Goal: Task Accomplishment & Management: Manage account settings

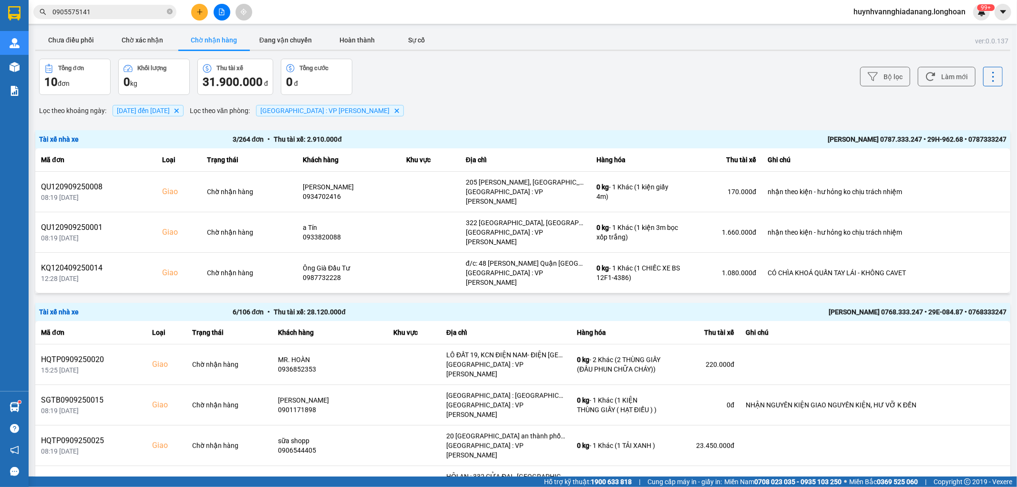
click at [113, 10] on input "0905575141" at bounding box center [108, 12] width 113 height 10
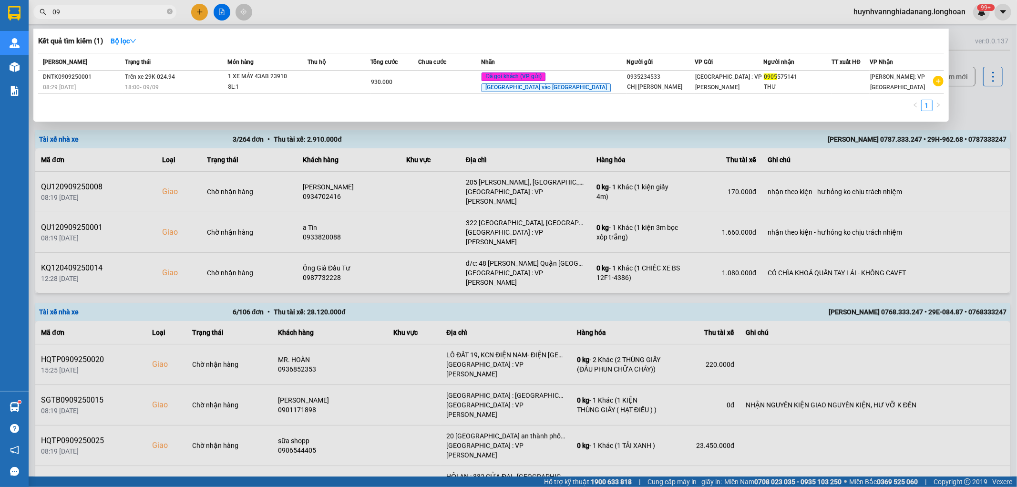
type input "0"
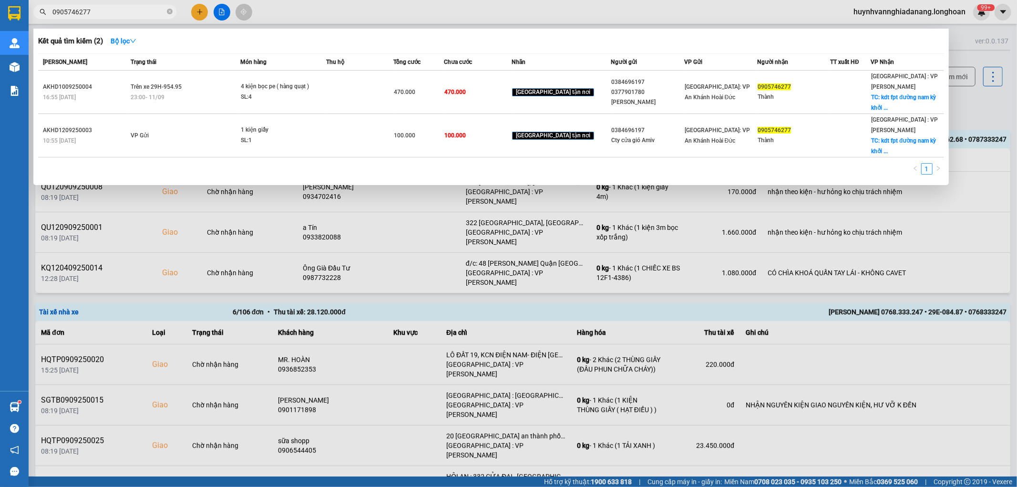
type input "0905746277"
click at [1003, 116] on div at bounding box center [508, 243] width 1017 height 487
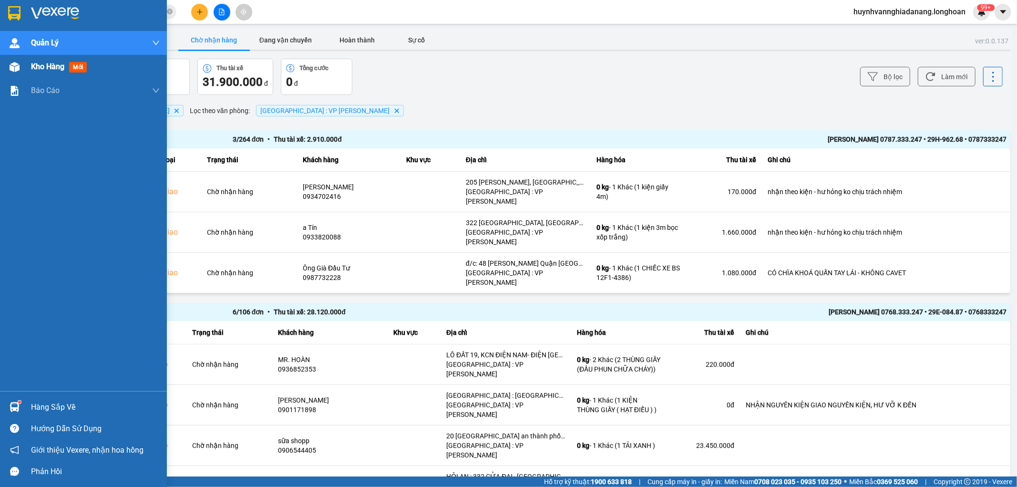
click at [43, 65] on span "Kho hàng" at bounding box center [47, 66] width 33 height 9
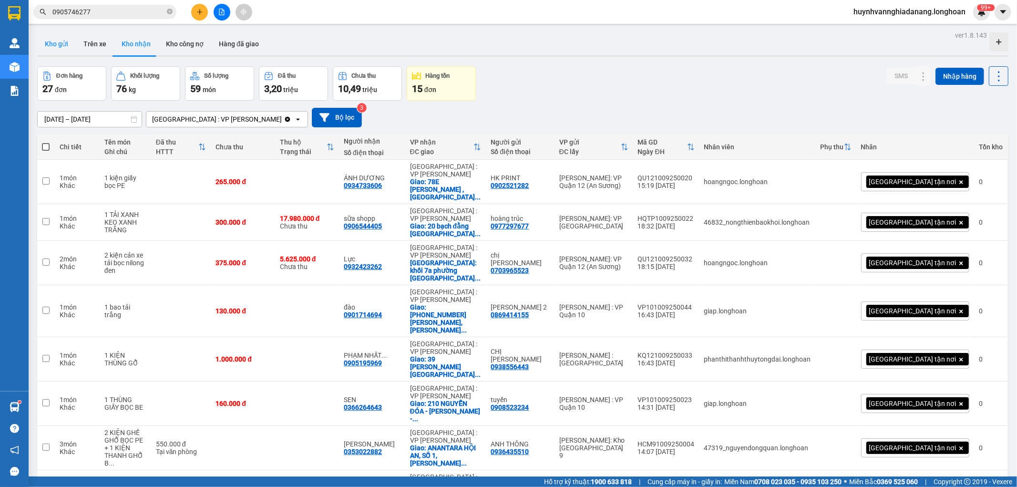
click at [63, 44] on button "Kho gửi" at bounding box center [56, 43] width 39 height 23
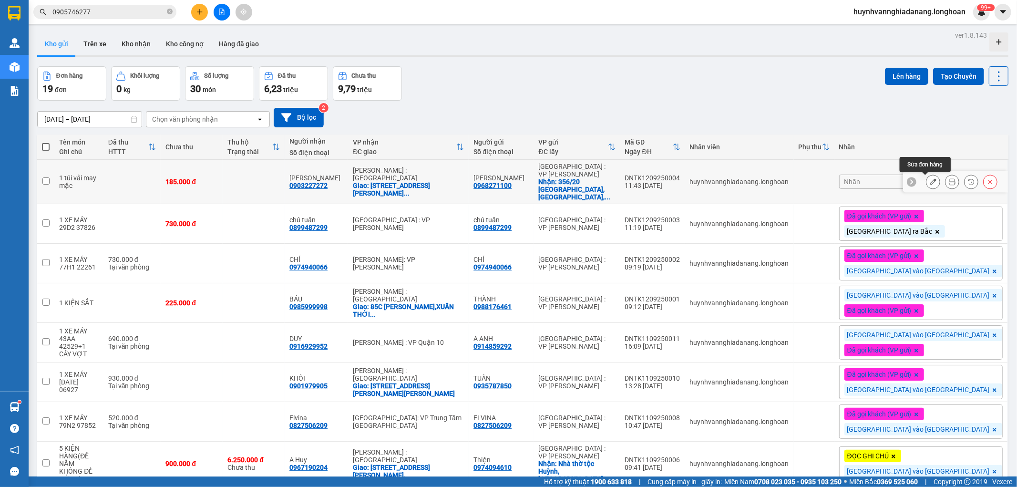
click at [930, 184] on icon at bounding box center [933, 181] width 7 height 7
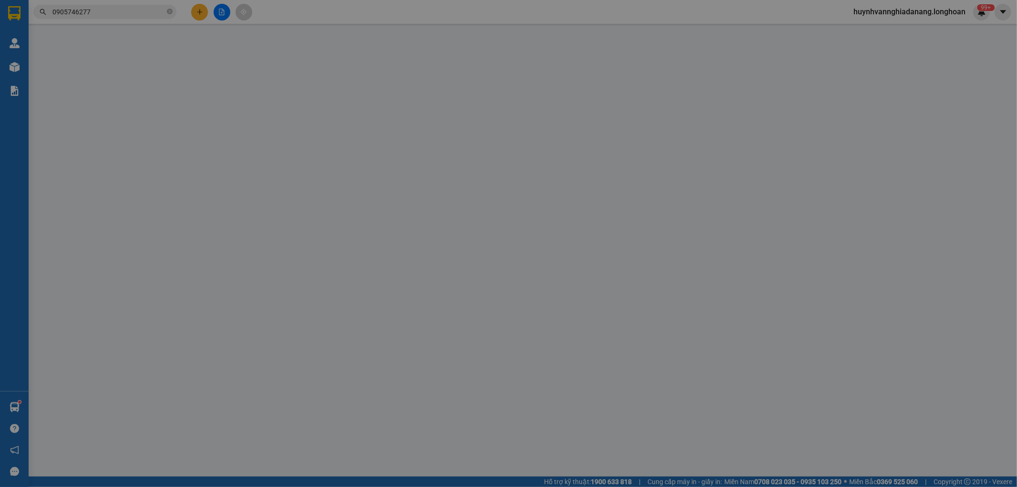
type input "0968271100"
type input "[PERSON_NAME]"
checkbox input "true"
type input "356/20 [GEOGRAPHIC_DATA], quận [GEOGRAPHIC_DATA], [GEOGRAPHIC_DATA]"
type input "0903227272"
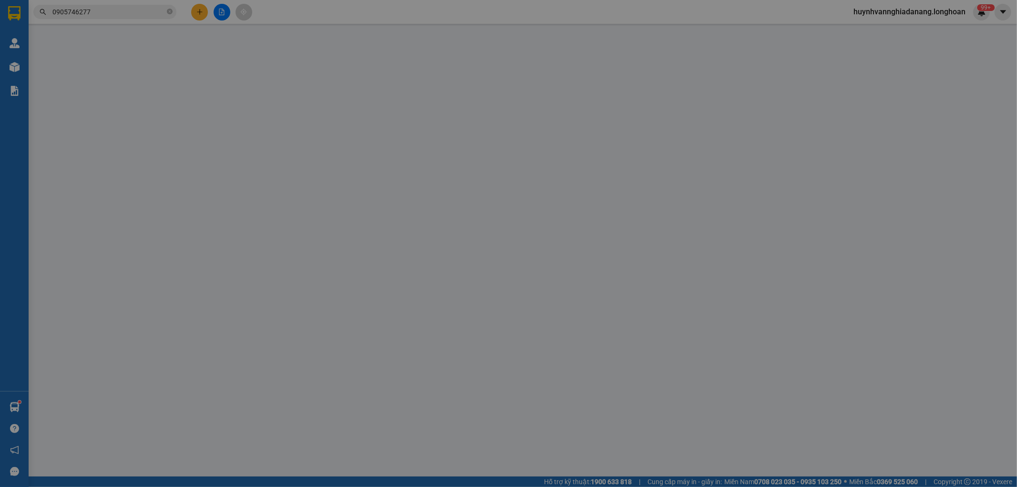
type input "[PERSON_NAME]"
checkbox input "true"
type input "[STREET_ADDRESS][PERSON_NAME]"
type input "185.000"
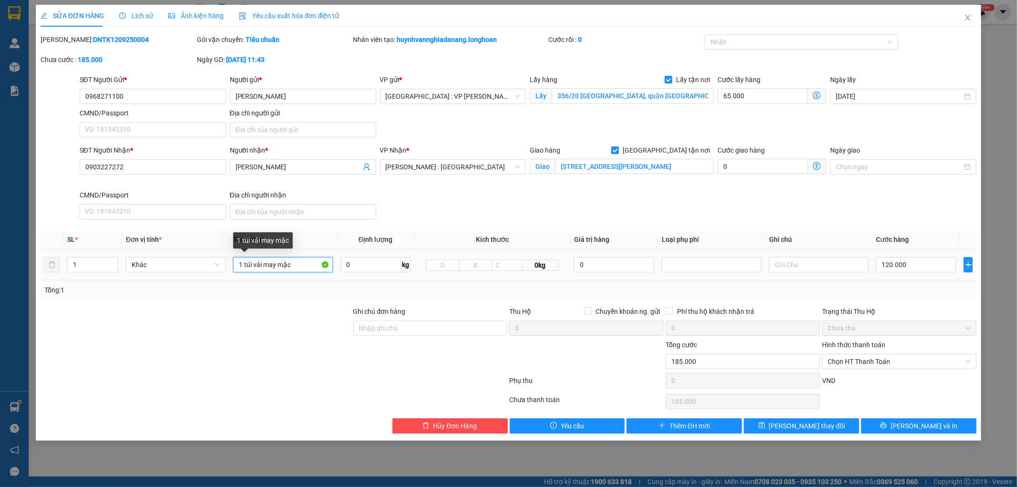
click at [306, 265] on input "1 túi vải may mặc" at bounding box center [283, 264] width 100 height 15
type input "1 TẢI TRẮNG"
drag, startPoint x: 128, startPoint y: 98, endPoint x: 84, endPoint y: 93, distance: 44.2
click at [84, 93] on input "0968271100" at bounding box center [153, 96] width 146 height 15
click at [765, 426] on icon "save" at bounding box center [762, 426] width 6 height 6
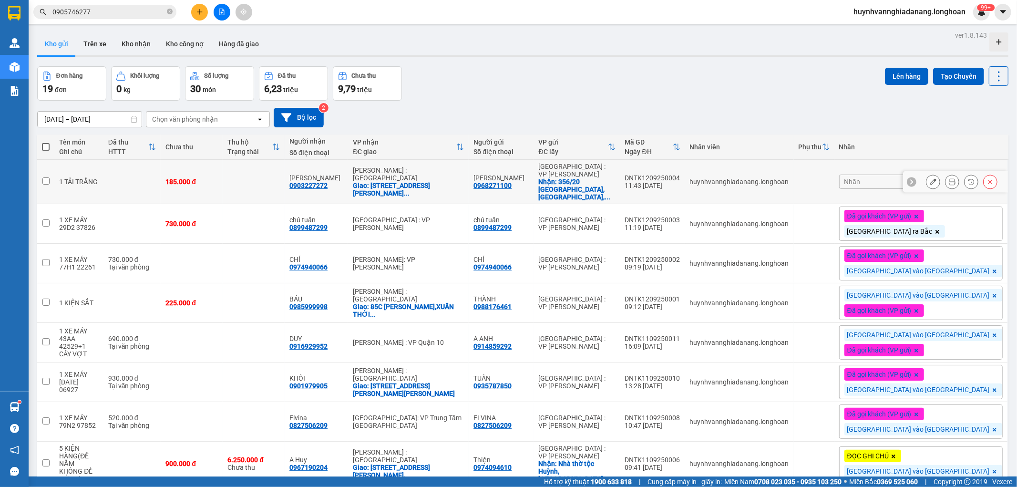
click at [949, 183] on icon at bounding box center [952, 181] width 7 height 7
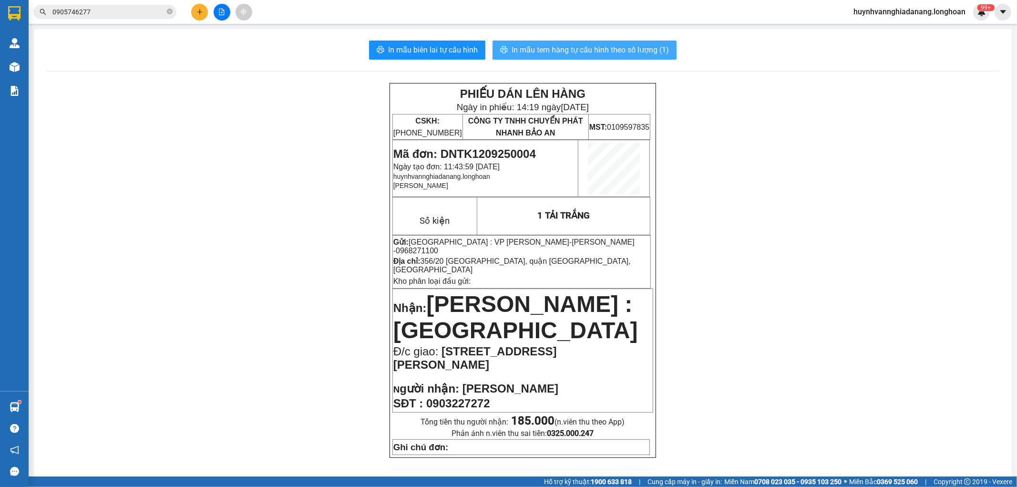
click at [601, 51] on span "In mẫu tem hàng tự cấu hình theo số lượng (1)" at bounding box center [590, 50] width 157 height 12
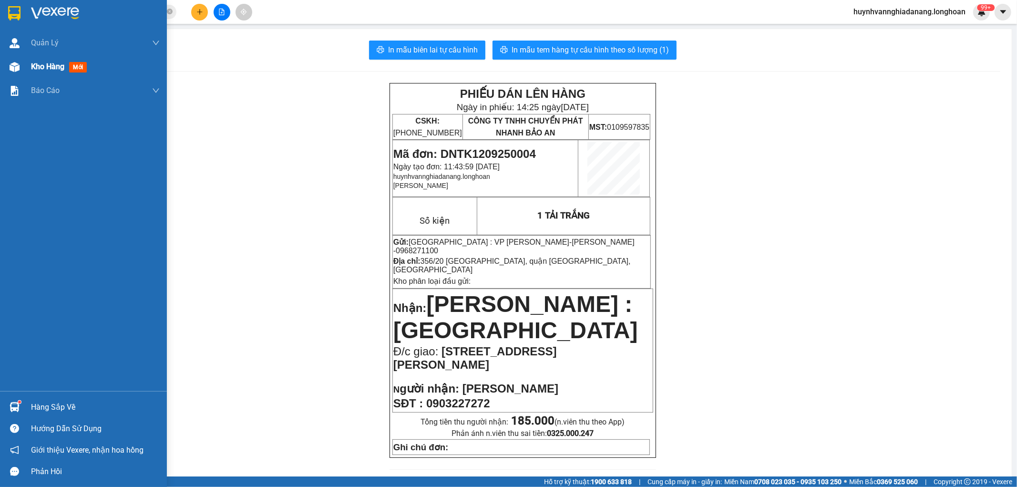
click at [47, 71] on span "Kho hàng" at bounding box center [47, 66] width 33 height 9
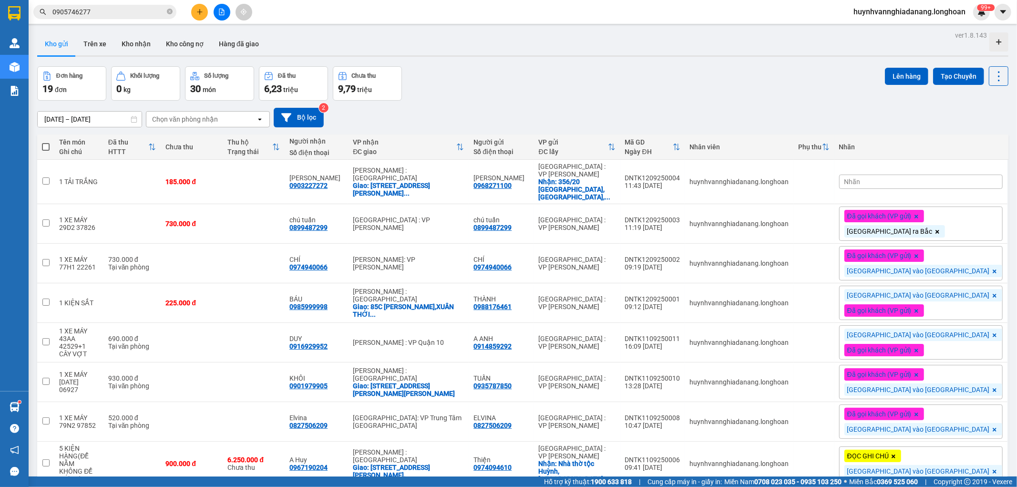
click at [941, 182] on div "Nhãn" at bounding box center [921, 182] width 164 height 14
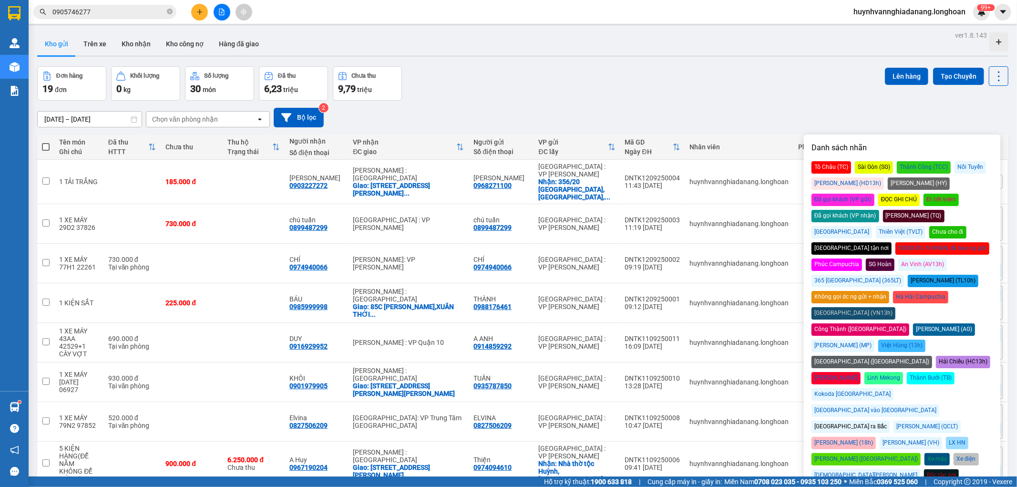
click at [939, 404] on div "[GEOGRAPHIC_DATA] vào [GEOGRAPHIC_DATA]" at bounding box center [876, 410] width 128 height 12
click at [706, 122] on div "[DATE] – [DATE] Press the down arrow key to interact with the calendar and sele…" at bounding box center [522, 118] width 971 height 20
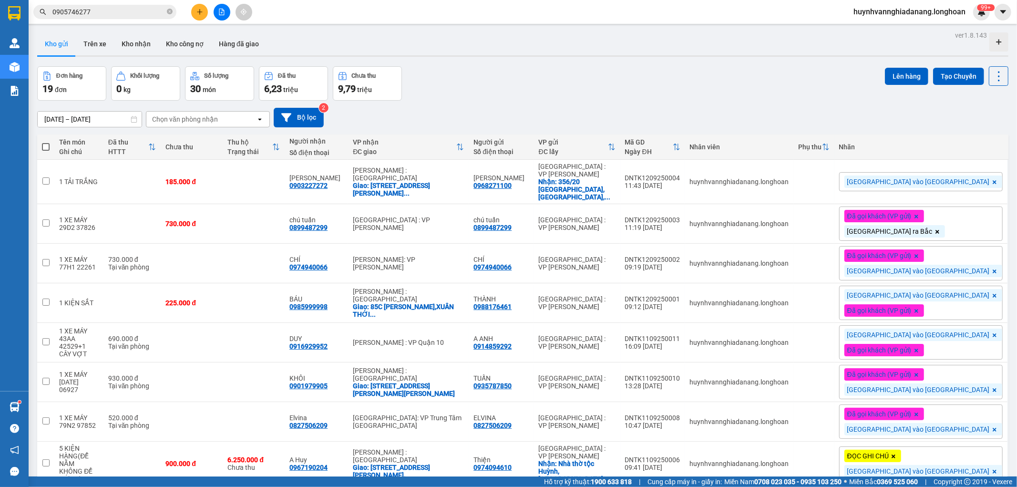
click at [942, 184] on span "[GEOGRAPHIC_DATA] vào [GEOGRAPHIC_DATA]" at bounding box center [918, 181] width 143 height 9
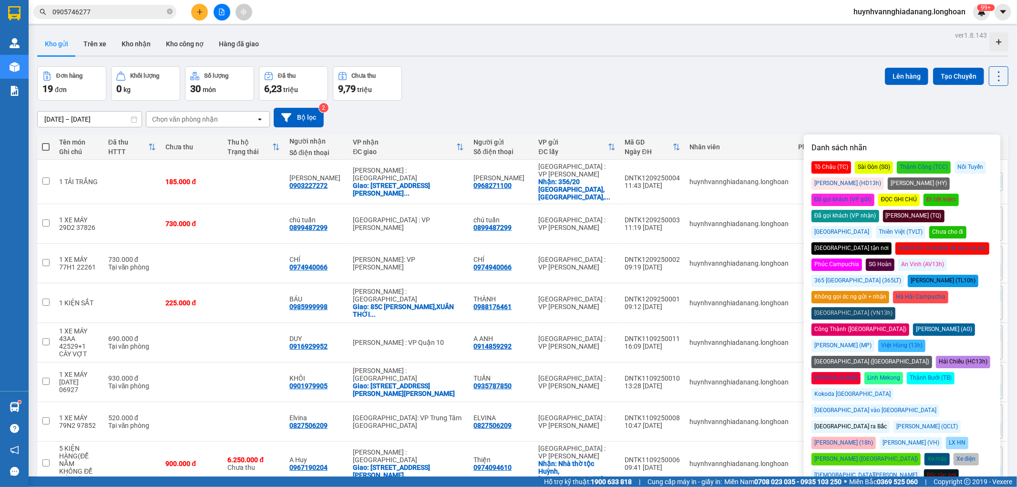
click at [875, 194] on div "Đã gọi khách (VP gửi)" at bounding box center [843, 200] width 63 height 12
click at [700, 98] on div "Đơn hàng 19 đơn Khối lượng 0 kg Số lượng 30 món Đã thu 6,23 triệu Chưa thu 9,79…" at bounding box center [522, 83] width 971 height 34
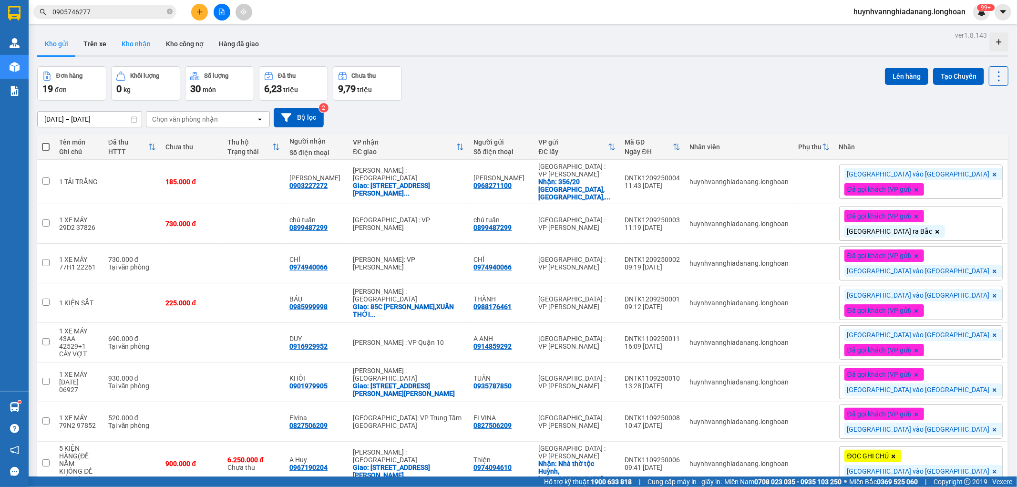
click at [135, 46] on button "Kho nhận" at bounding box center [136, 43] width 44 height 23
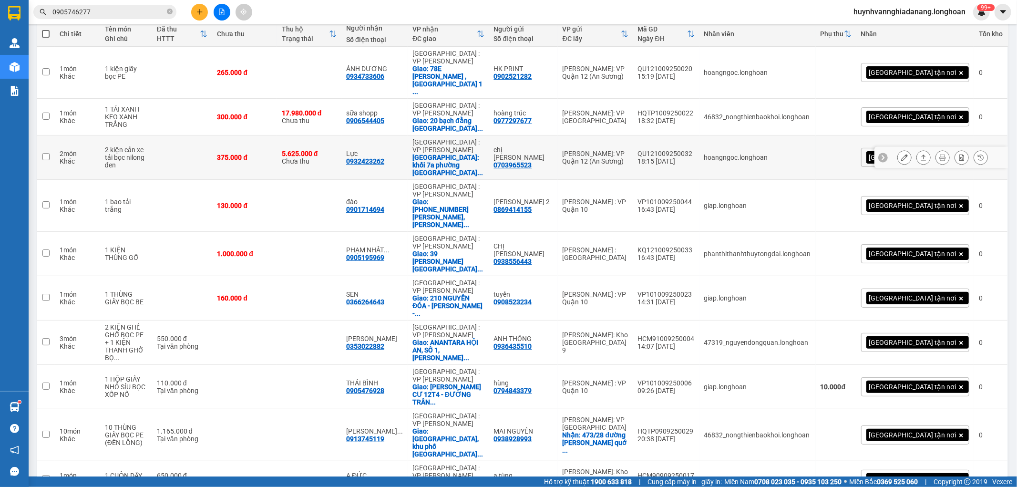
scroll to position [78, 0]
